Goal: Obtain resource: Download file/media

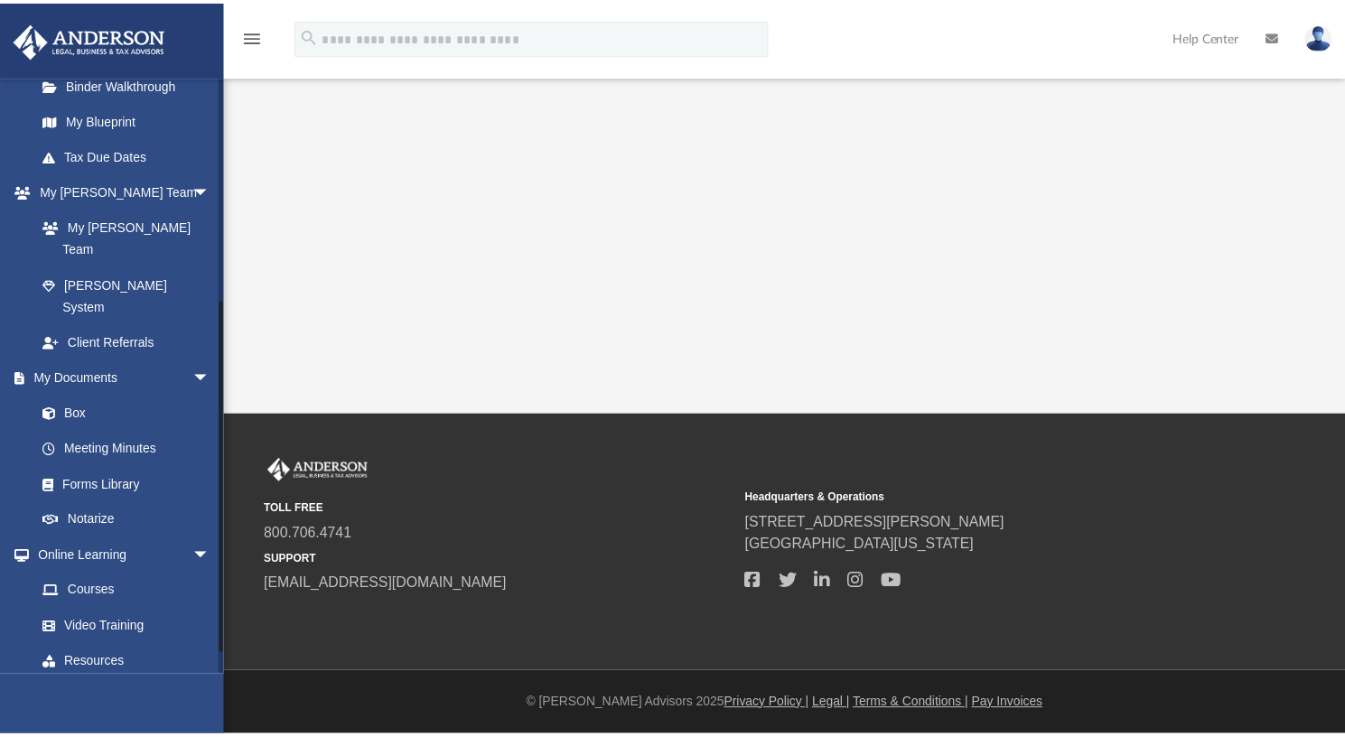
scroll to position [372, 0]
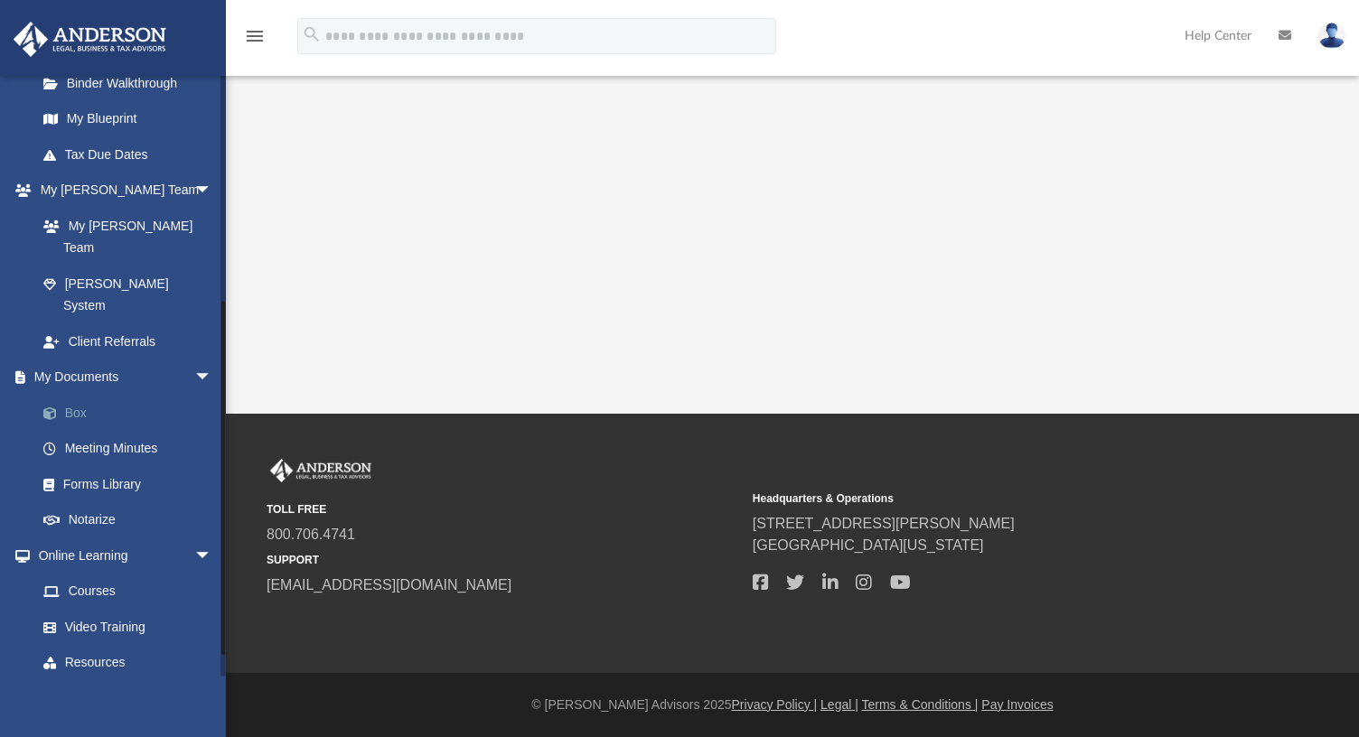
click at [81, 395] on link "Box" at bounding box center [132, 413] width 214 height 36
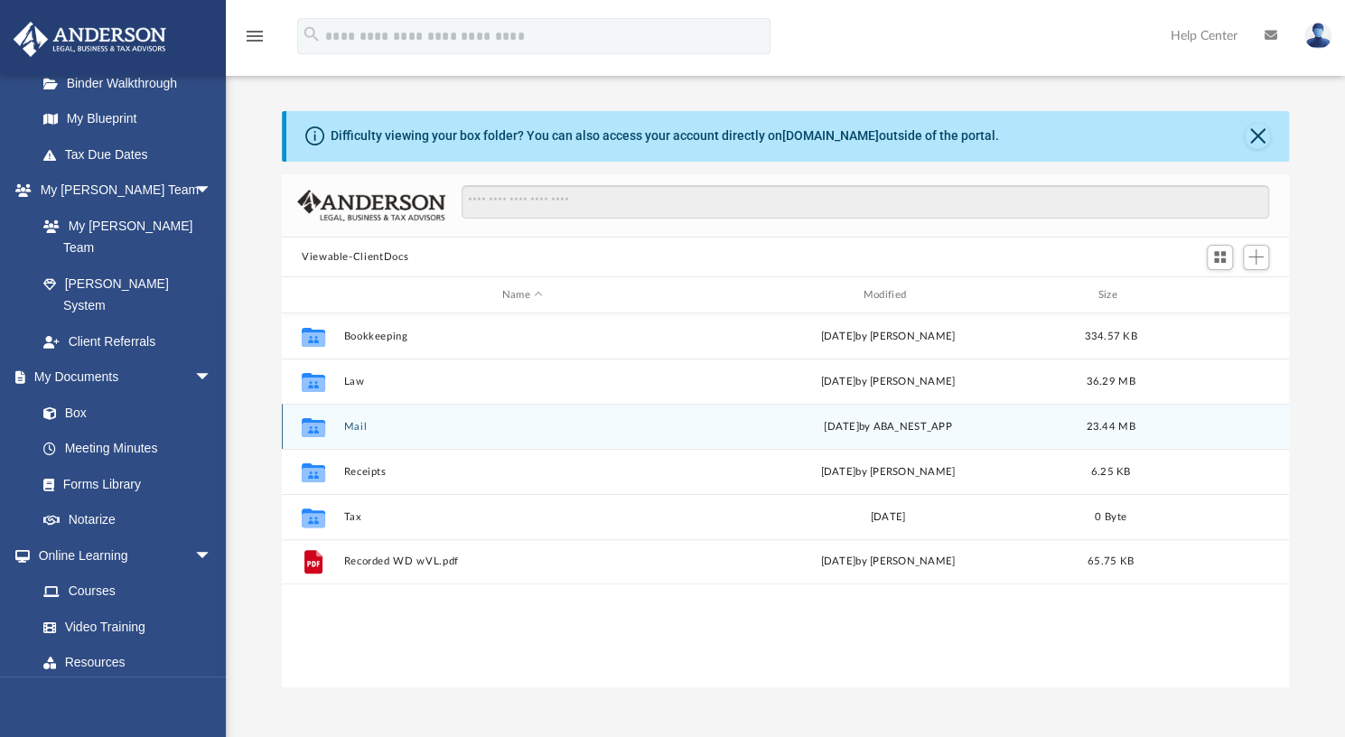
click at [887, 427] on div "[DATE] by ABA_NEST_APP" at bounding box center [888, 427] width 358 height 16
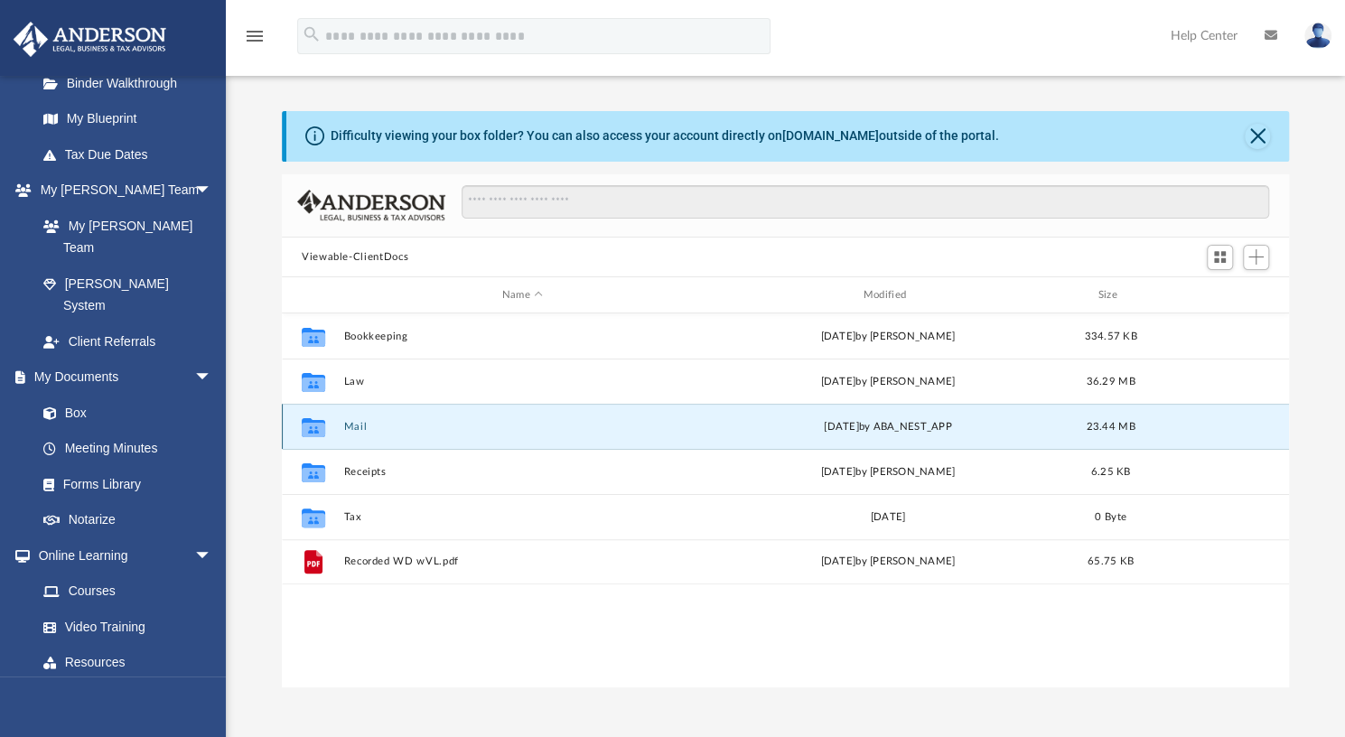
click at [350, 426] on button "Mail" at bounding box center [522, 427] width 358 height 12
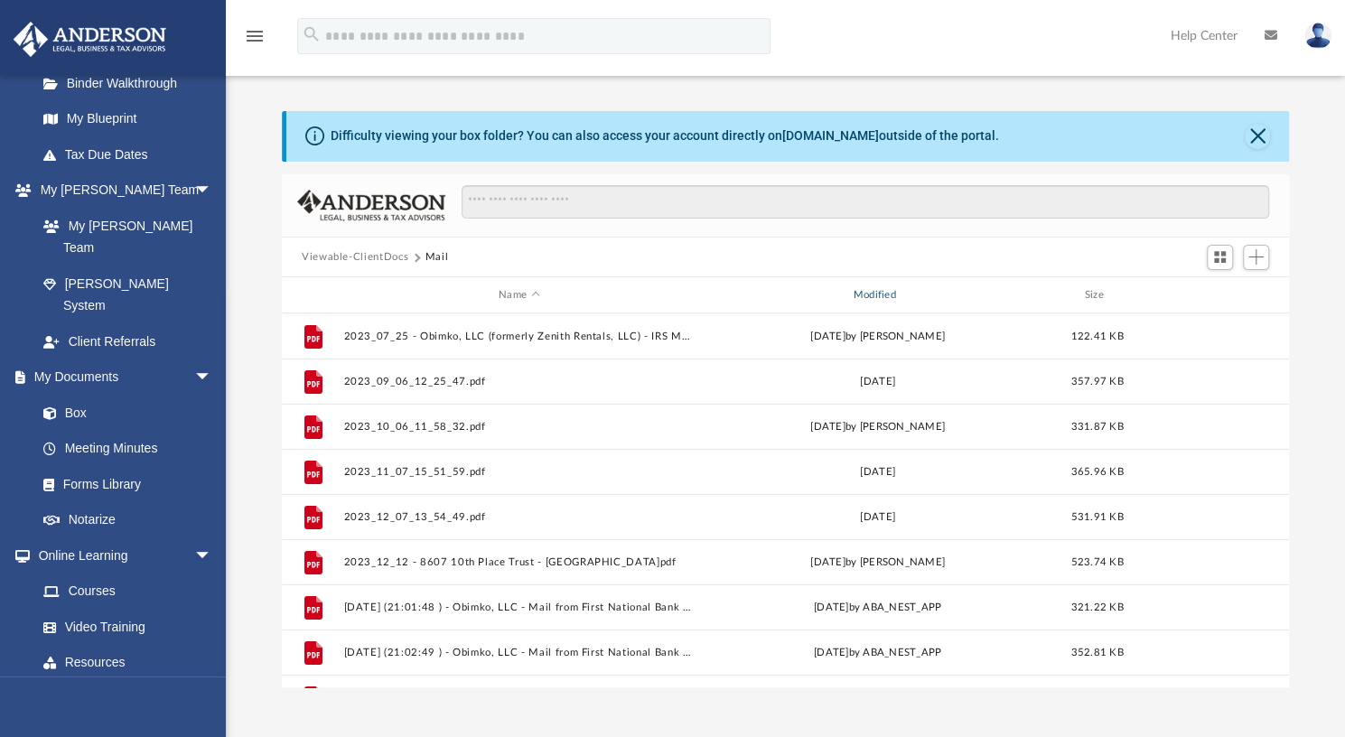
click at [874, 294] on div "Modified" at bounding box center [877, 295] width 351 height 16
click at [366, 255] on button "Viewable-ClientDocs" at bounding box center [355, 257] width 107 height 16
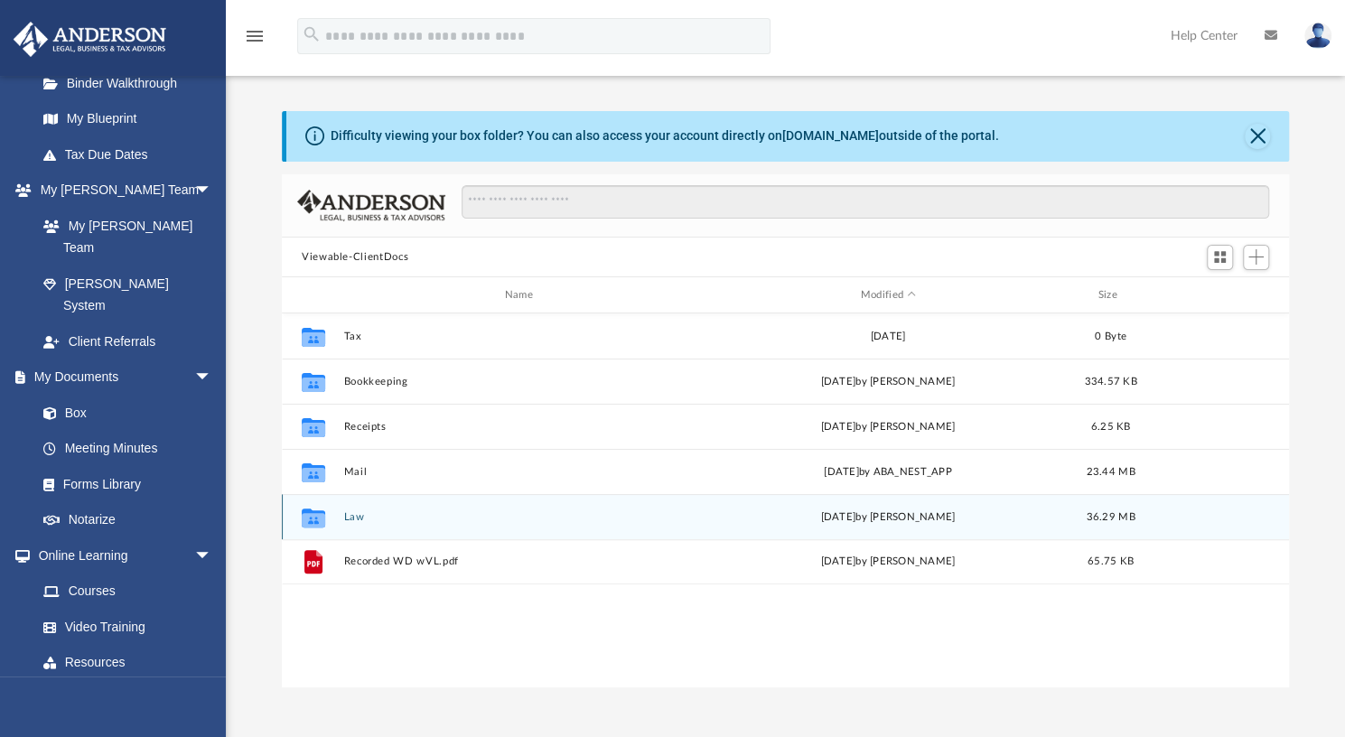
click at [352, 522] on button "Law" at bounding box center [522, 517] width 358 height 12
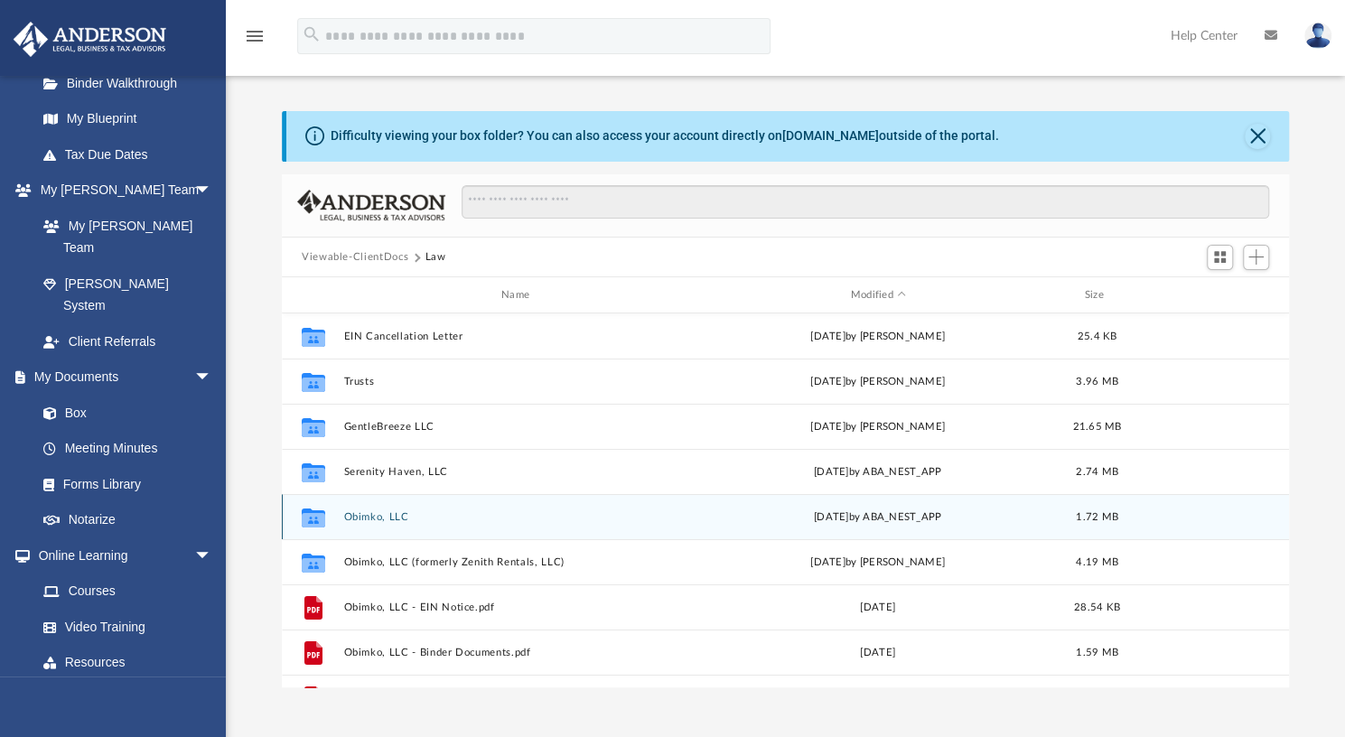
click at [368, 518] on button "Obimko, LLC" at bounding box center [518, 517] width 350 height 12
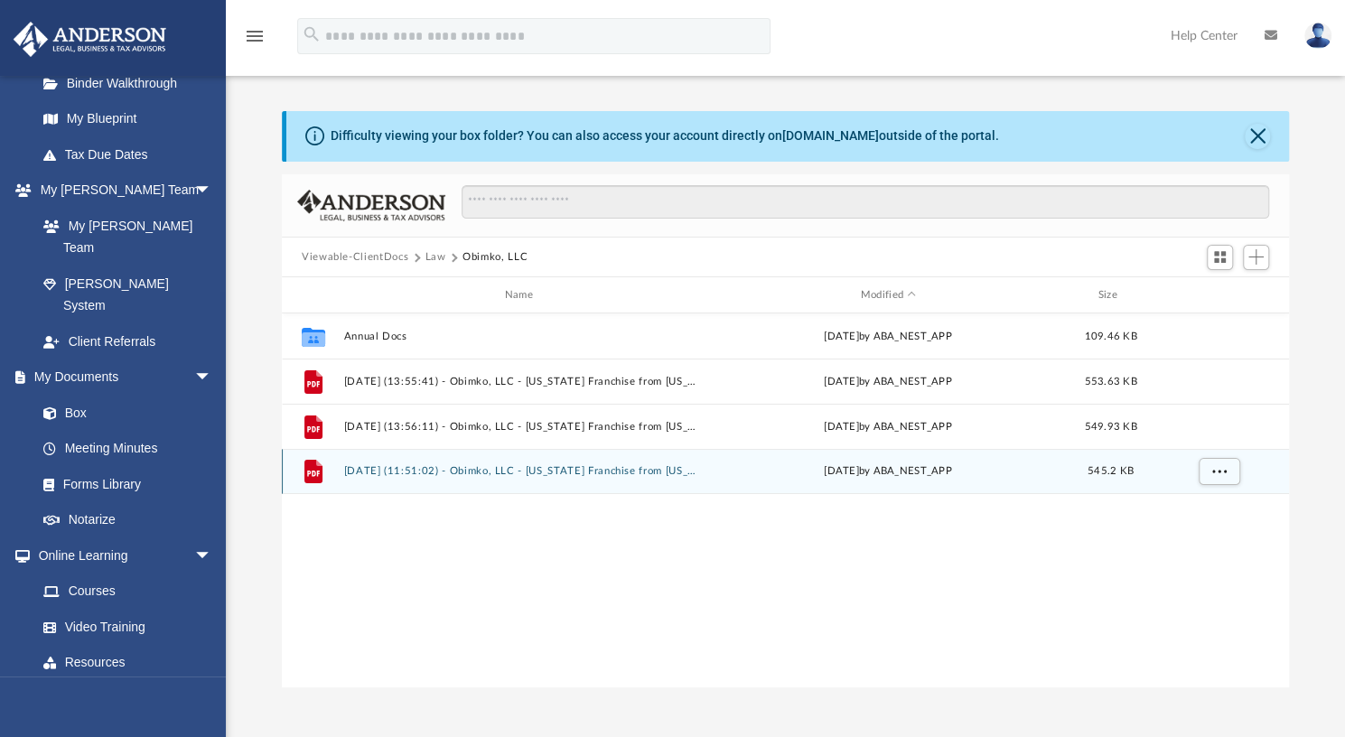
click at [547, 473] on button "[DATE] (11:51:02) - Obimko, LLC - [US_STATE] Franchise from [US_STATE] Comptrol…" at bounding box center [522, 471] width 358 height 12
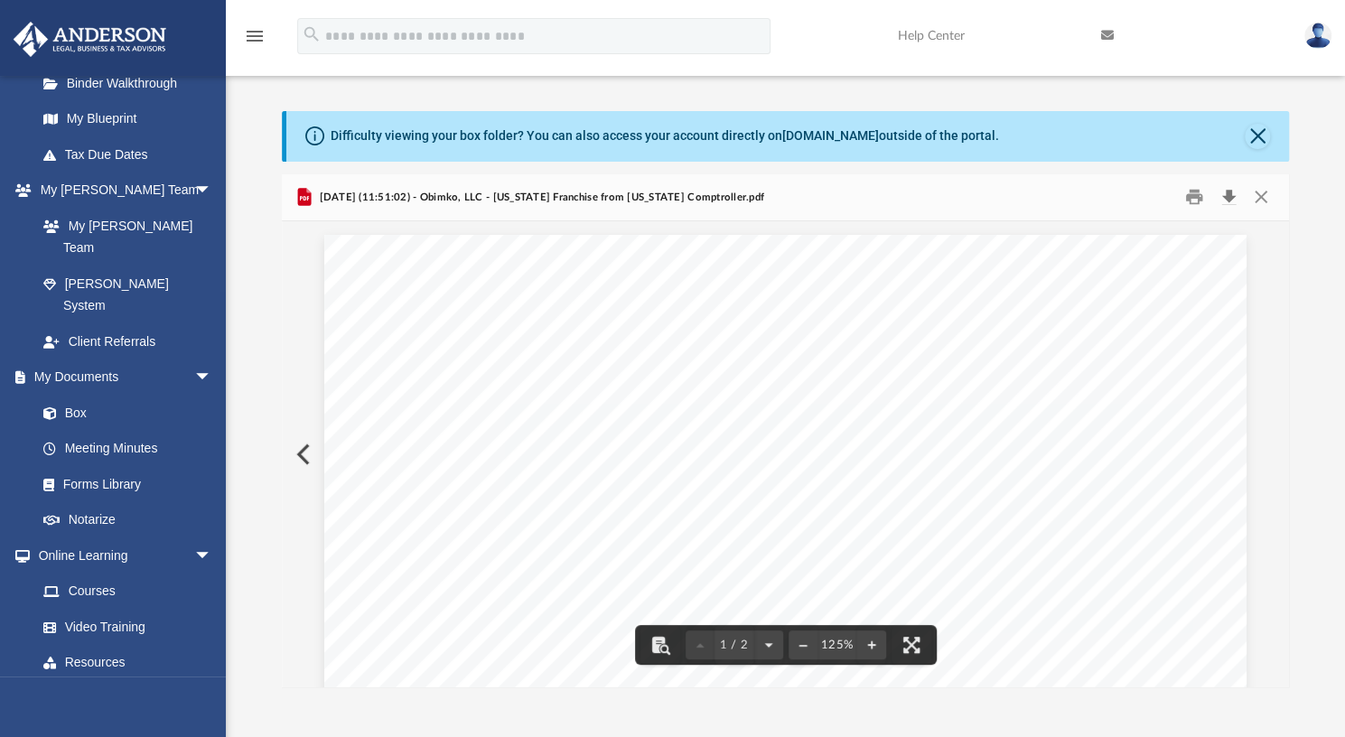
click at [1222, 203] on button "Download" at bounding box center [1228, 197] width 33 height 28
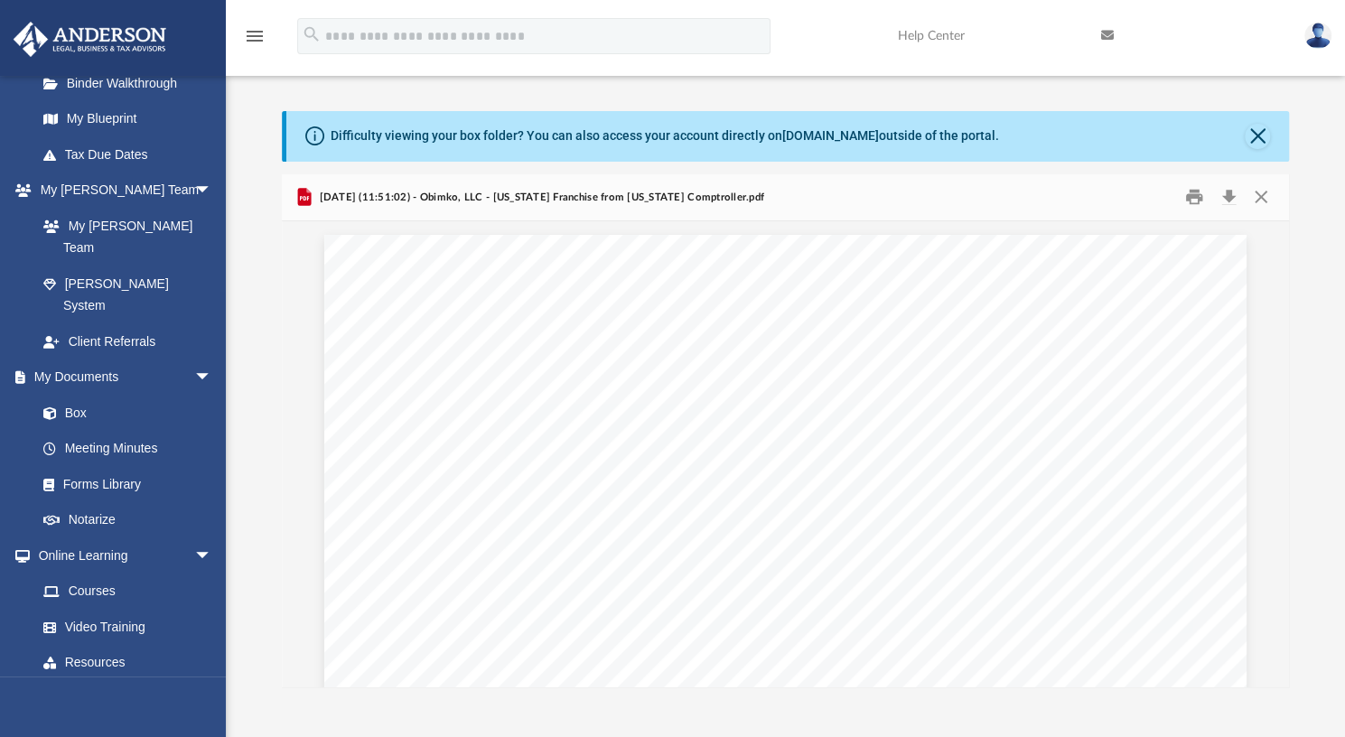
click at [1308, 195] on div "Difficulty viewing your box folder? You can also access your account directly o…" at bounding box center [785, 399] width 1119 height 577
